Goal: Consume media (video, audio)

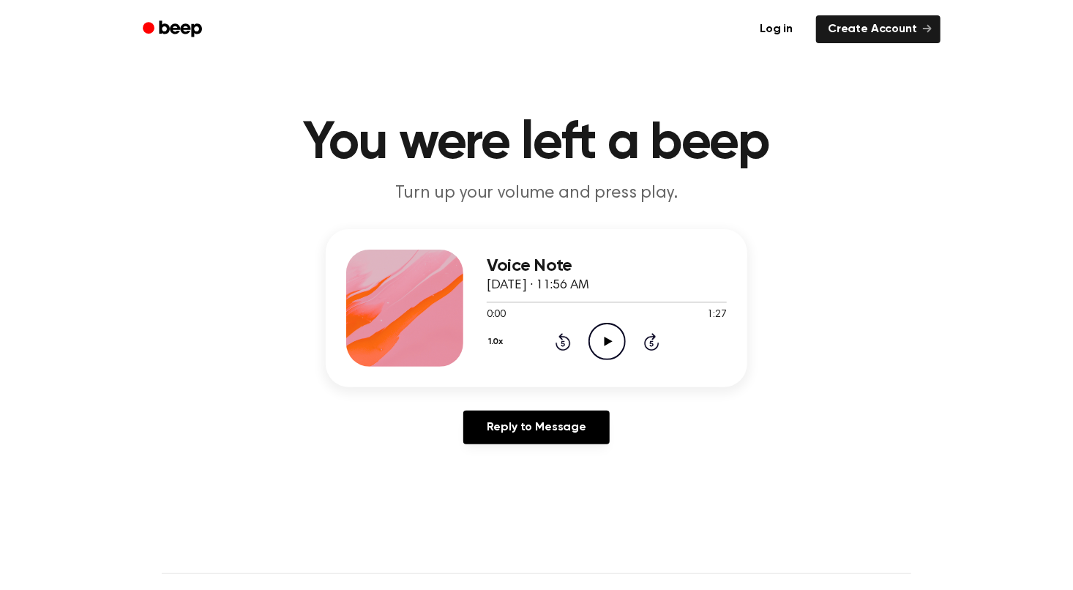
click at [605, 342] on icon at bounding box center [608, 342] width 8 height 10
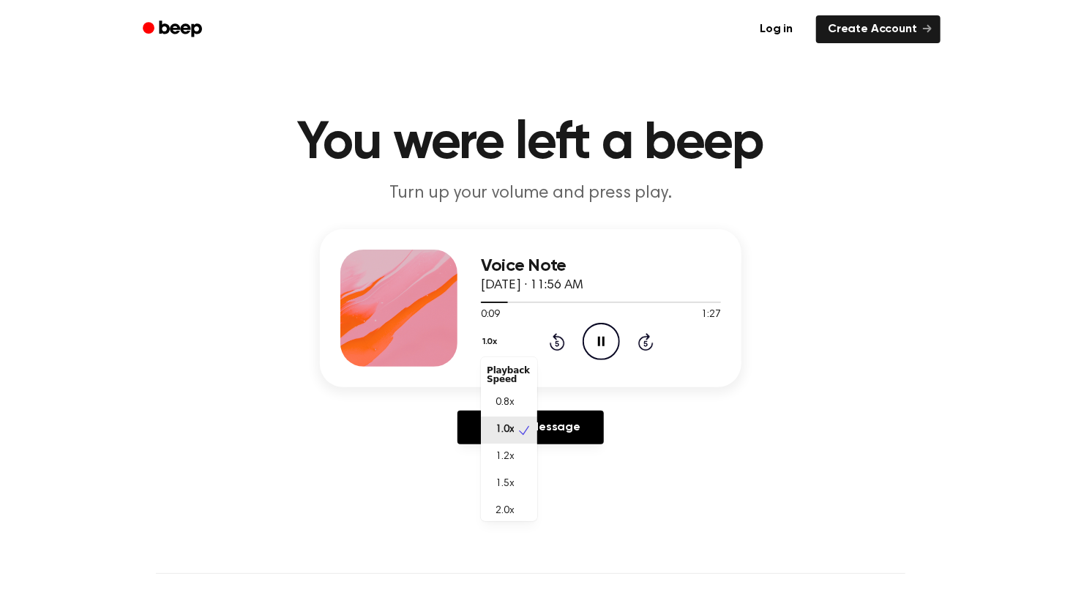
click at [498, 331] on button "1.0x" at bounding box center [492, 341] width 22 height 25
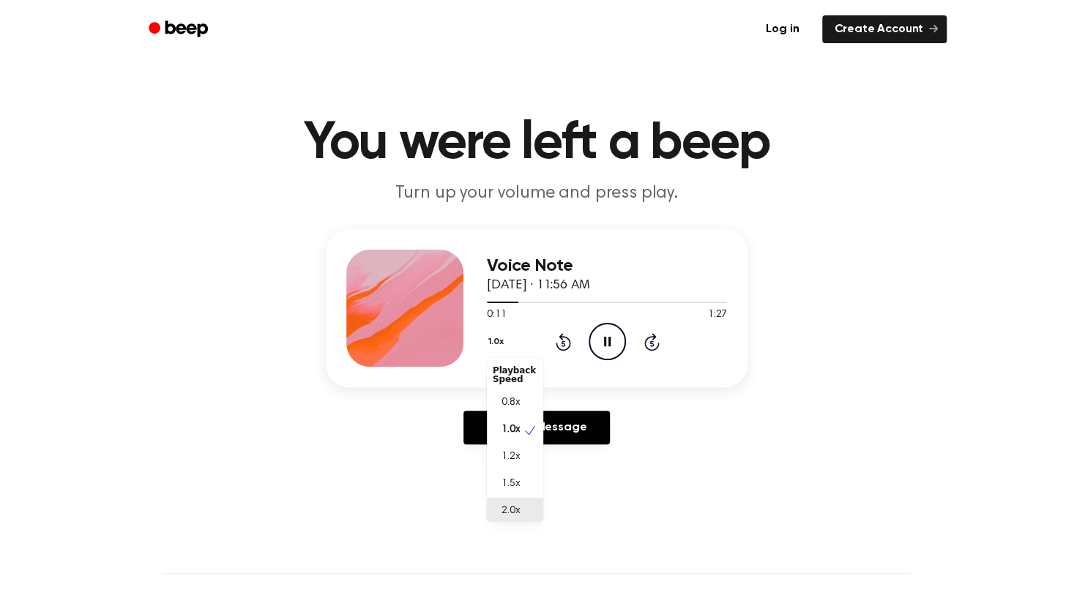
click at [527, 502] on div "2.0x" at bounding box center [515, 511] width 56 height 27
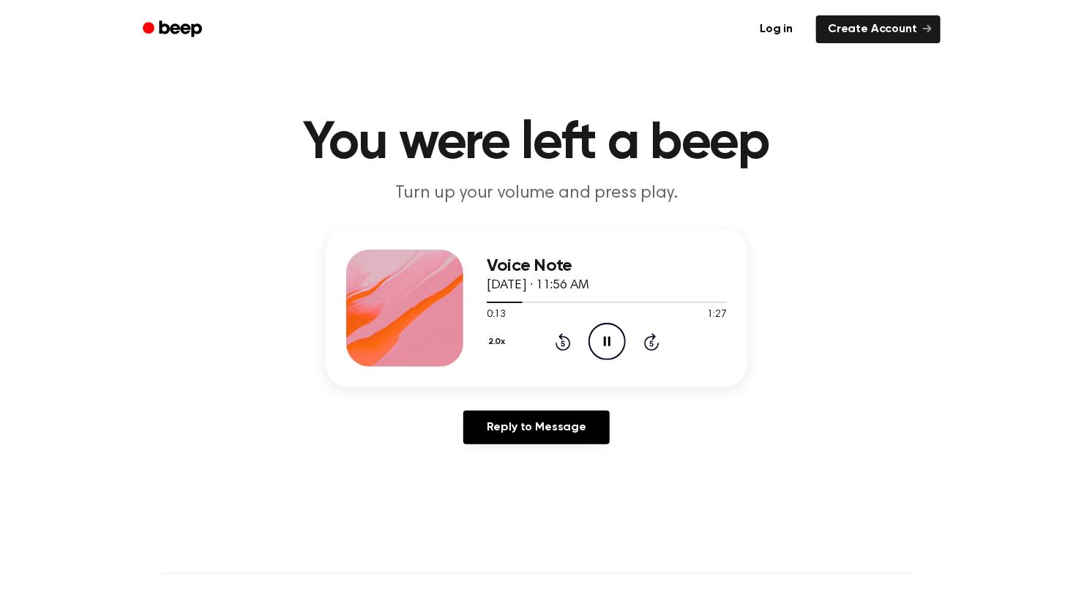
click at [503, 332] on button "2.0x" at bounding box center [499, 341] width 24 height 25
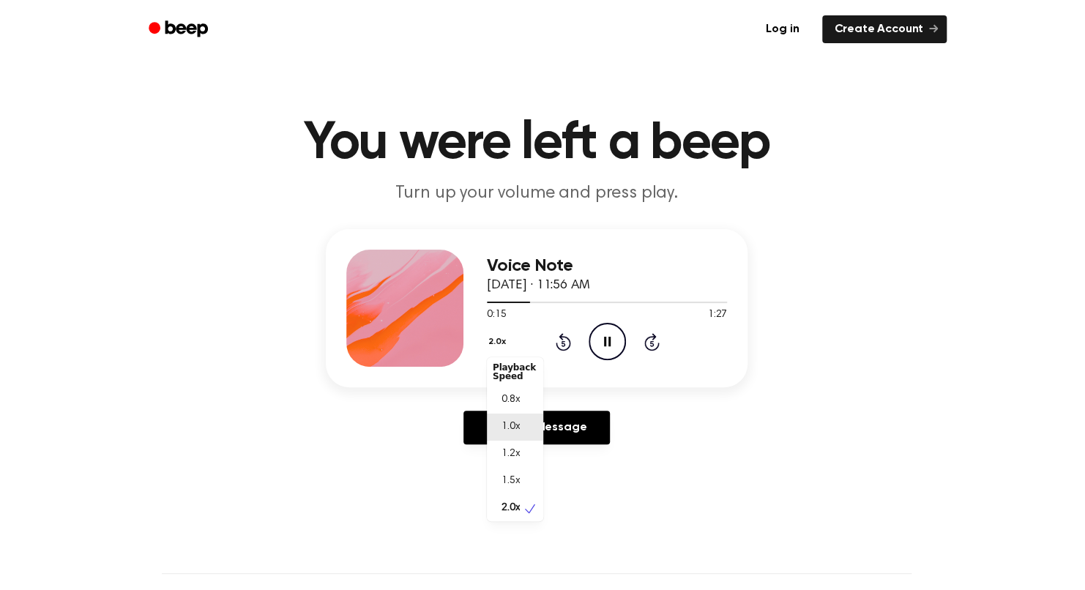
click at [517, 426] on span "1.0x" at bounding box center [510, 426] width 18 height 15
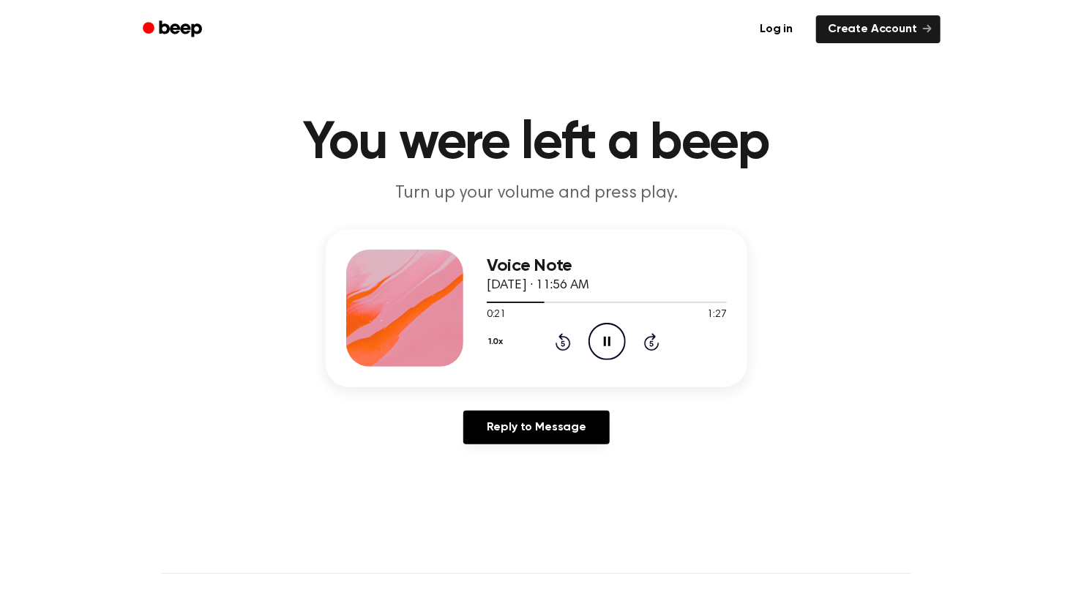
click at [619, 337] on icon "Pause Audio" at bounding box center [606, 341] width 37 height 37
